Goal: Transaction & Acquisition: Download file/media

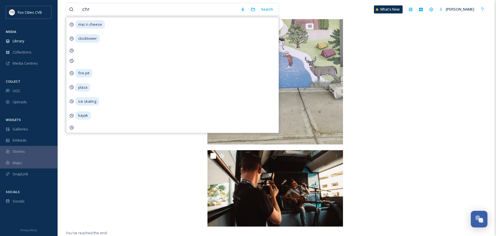
scroll to position [397, 0]
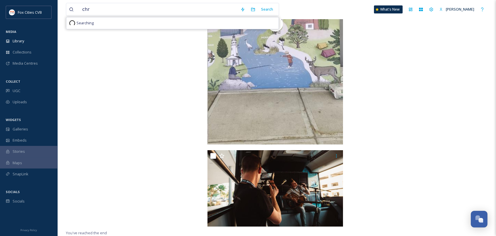
type input "chr"
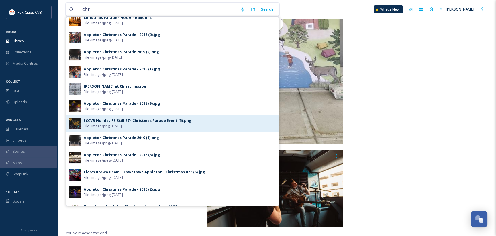
scroll to position [155, 0]
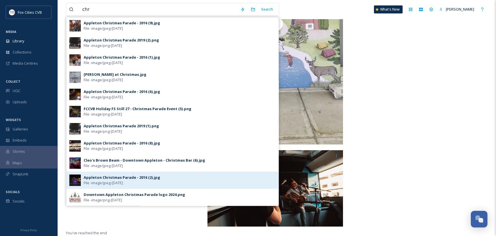
click at [103, 182] on span "File - image/jpeg - [DATE]" at bounding box center [103, 182] width 39 height 5
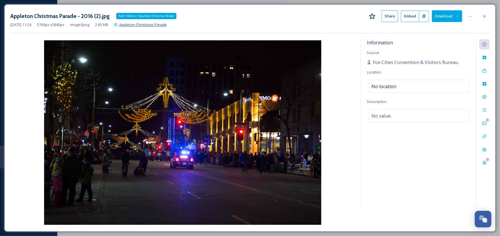
click at [144, 23] on span "Appleton Christmas Parade" at bounding box center [143, 24] width 48 height 5
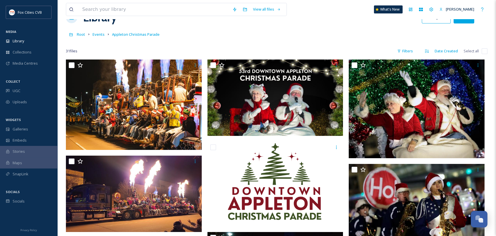
scroll to position [29, 0]
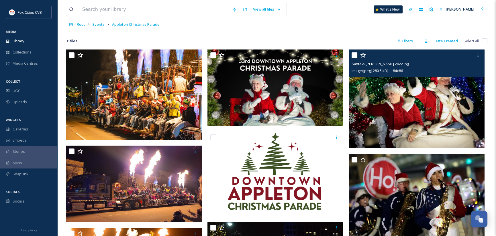
click at [354, 53] on input "checkbox" at bounding box center [354, 55] width 6 height 6
checkbox input "true"
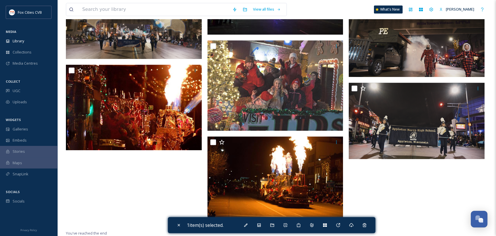
scroll to position [962, 0]
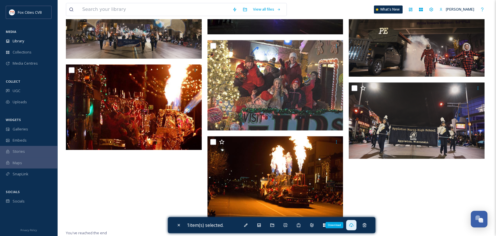
click at [355, 225] on div "Download" at bounding box center [351, 225] width 10 height 10
